Goal: Feedback & Contribution: Leave review/rating

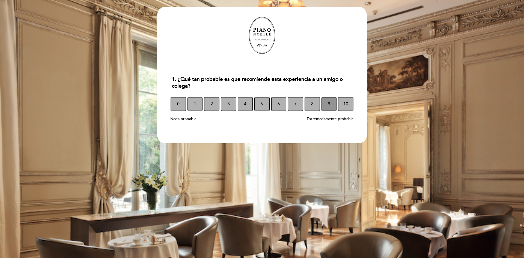
click at [328, 105] on span "9" at bounding box center [329, 103] width 2 height 15
click at [330, 105] on span "9" at bounding box center [329, 103] width 2 height 15
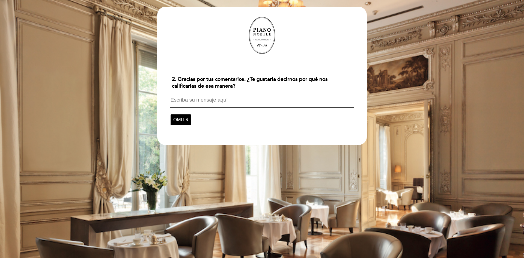
click at [217, 97] on textarea at bounding box center [262, 102] width 184 height 10
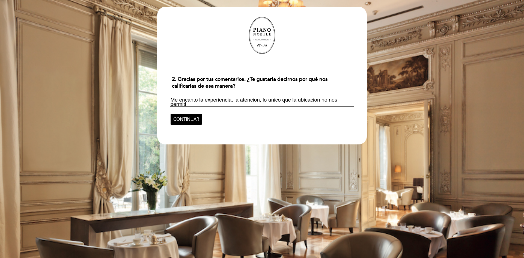
scroll to position [1, 0]
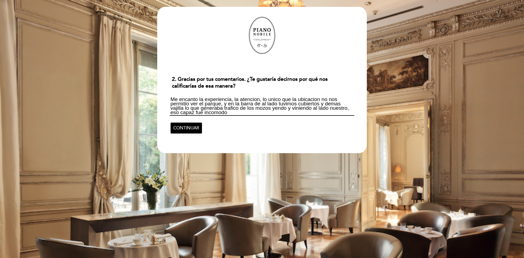
drag, startPoint x: 195, startPoint y: 113, endPoint x: 180, endPoint y: 113, distance: 14.5
click at [180, 113] on textarea "Me encanto la experiencia, la atencion, lo unico que la ubicacion no nos permit…" at bounding box center [262, 106] width 184 height 19
click at [194, 112] on textarea "Me encanto la experiencia, la atencion, lo unico que la ubicacion no nos permit…" at bounding box center [262, 106] width 184 height 19
click at [226, 111] on textarea "Me encanto la experiencia, la atencion, lo unico que la ubicacion no nos permit…" at bounding box center [262, 106] width 184 height 19
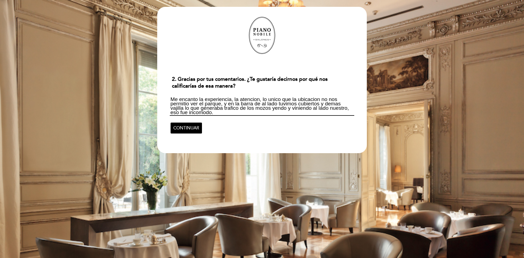
click at [348, 108] on textarea "Me encanto la experiencia, la atencion, lo unico que la ubicacion no nos permit…" at bounding box center [262, 106] width 184 height 19
type textarea "Me encanto la experiencia, la atencion, lo unico que la ubicacion no nos permit…"
click at [198, 129] on span "CONTINUAR" at bounding box center [186, 127] width 26 height 15
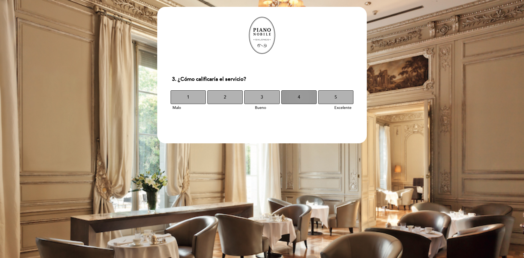
click at [313, 96] on button "4" at bounding box center [299, 97] width 35 height 14
click at [299, 97] on span "4" at bounding box center [299, 97] width 2 height 15
click at [347, 93] on button "5" at bounding box center [335, 97] width 35 height 14
click at [332, 96] on button "5" at bounding box center [335, 97] width 35 height 14
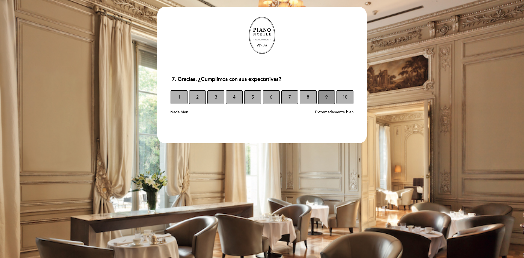
click at [322, 99] on button "9" at bounding box center [326, 97] width 17 height 14
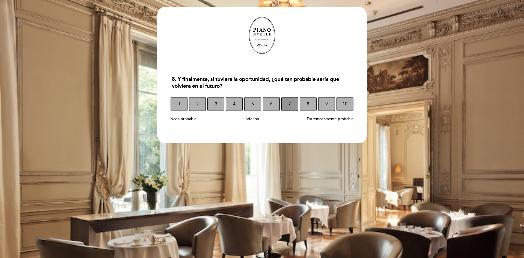
click at [292, 105] on button "7" at bounding box center [290, 104] width 17 height 14
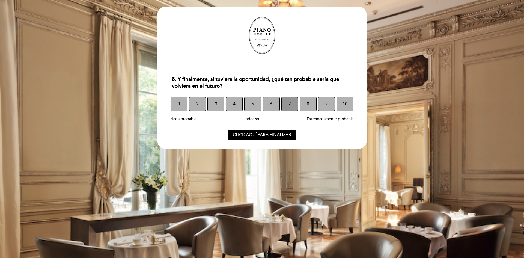
select select "es"
